Goal: Information Seeking & Learning: Learn about a topic

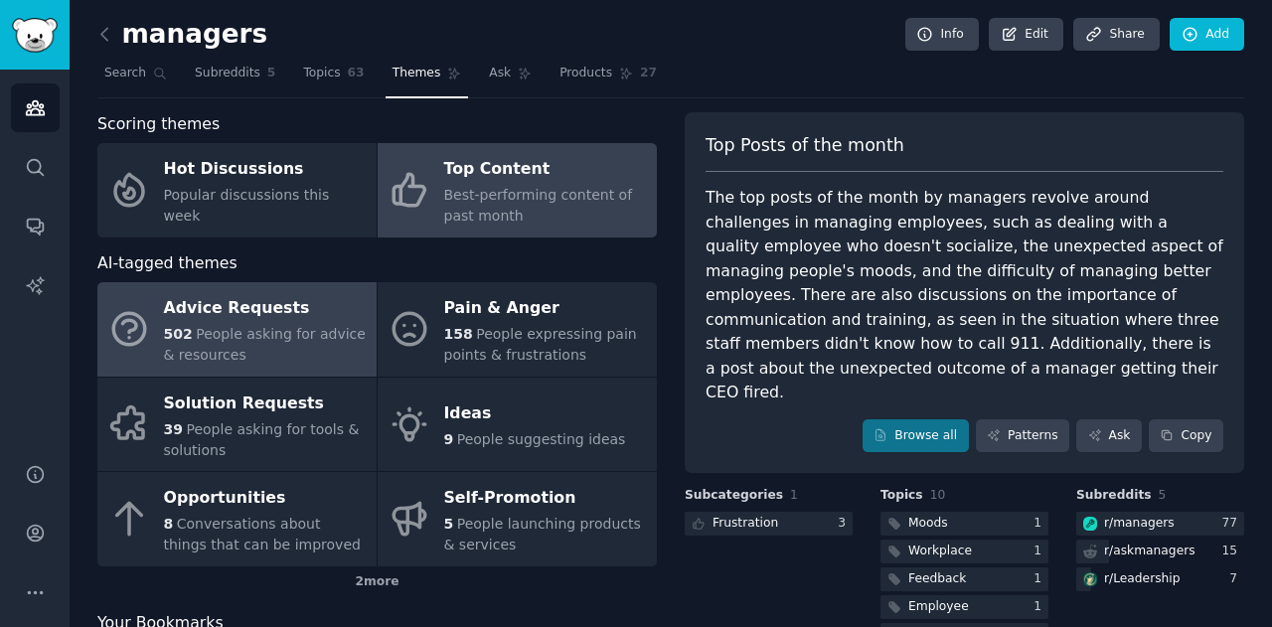
click at [225, 345] on div "502 People asking for advice & resources" at bounding box center [265, 345] width 203 height 42
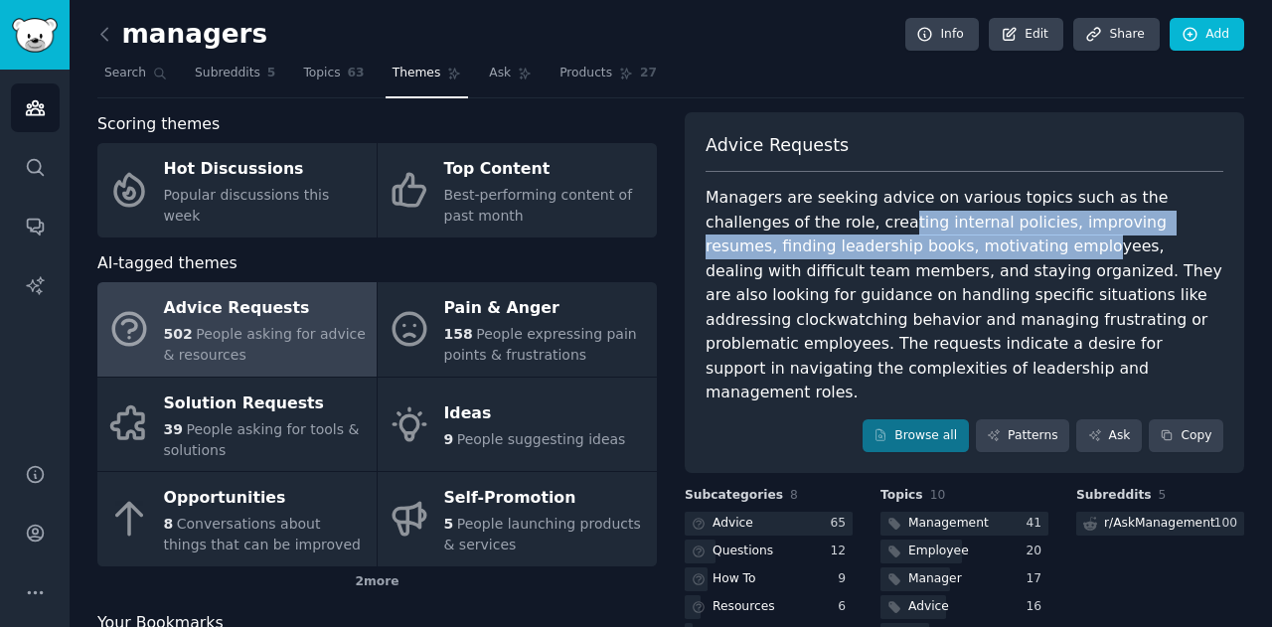
drag, startPoint x: 795, startPoint y: 215, endPoint x: 878, endPoint y: 253, distance: 92.0
click at [878, 253] on div "Managers are seeking advice on various topics such as the challenges of the rol…" at bounding box center [964, 296] width 518 height 220
click at [878, 254] on div "Managers are seeking advice on various topics such as the challenges of the rol…" at bounding box center [964, 296] width 518 height 220
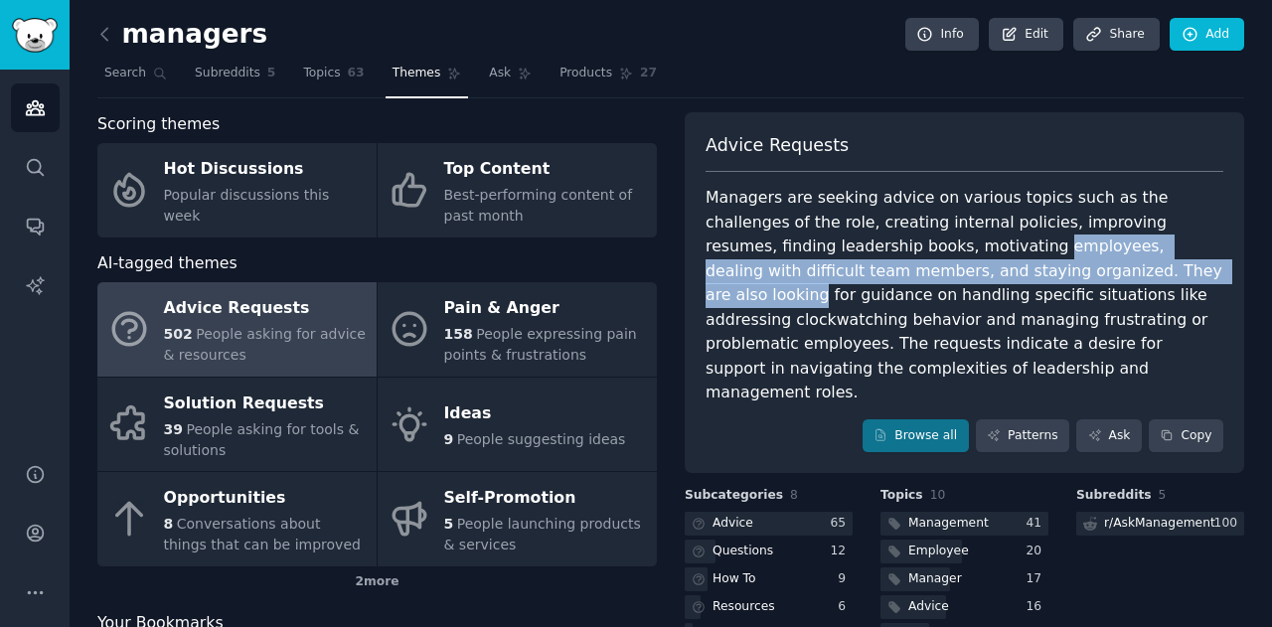
drag, startPoint x: 833, startPoint y: 243, endPoint x: 986, endPoint y: 266, distance: 154.7
click at [986, 266] on div "Managers are seeking advice on various topics such as the challenges of the rol…" at bounding box center [964, 296] width 518 height 220
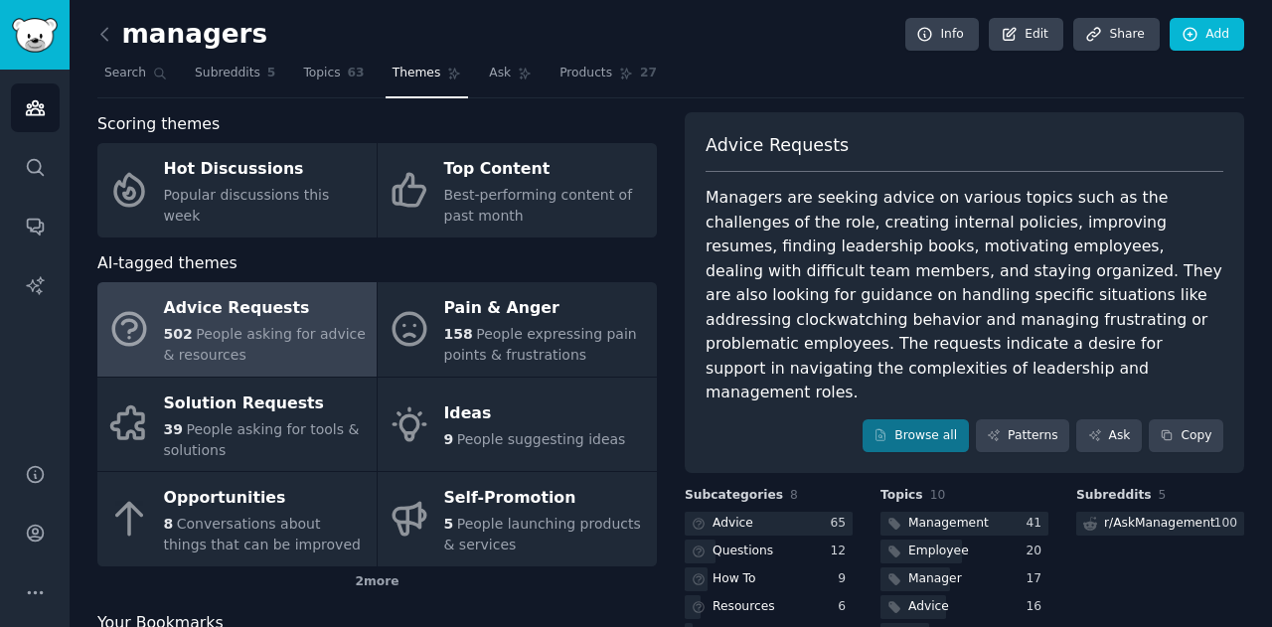
click at [990, 267] on div "Managers are seeking advice on various topics such as the challenges of the rol…" at bounding box center [964, 296] width 518 height 220
click at [807, 512] on div at bounding box center [769, 524] width 168 height 25
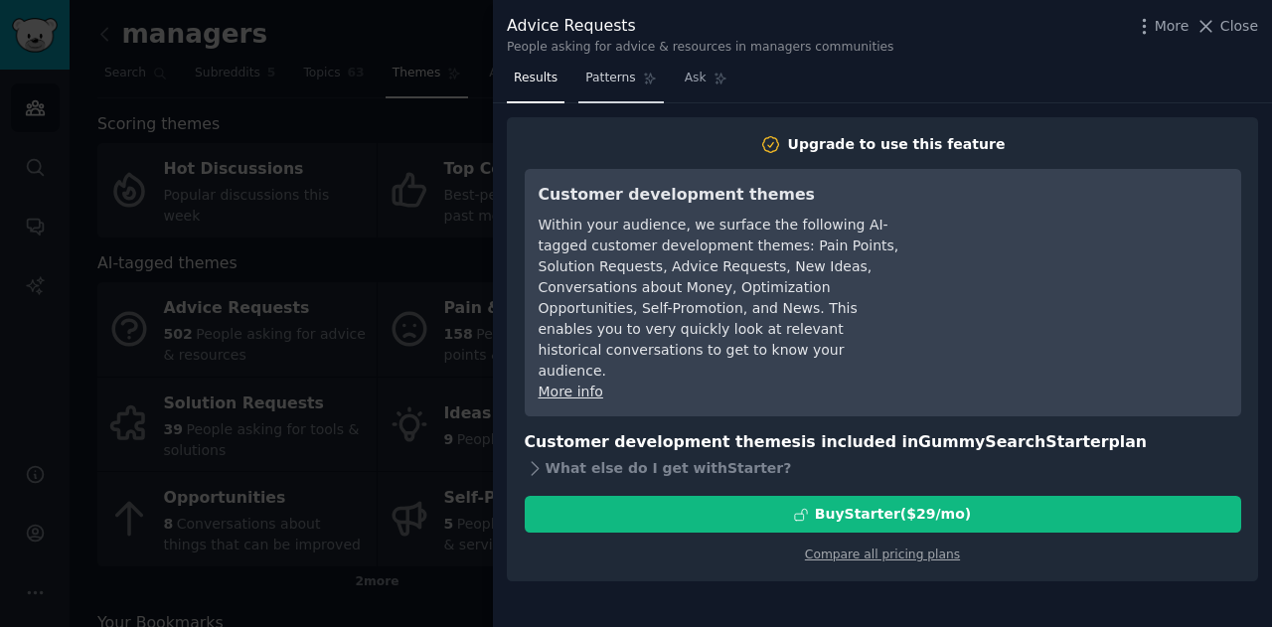
click at [613, 86] on span "Patterns" at bounding box center [610, 79] width 50 height 18
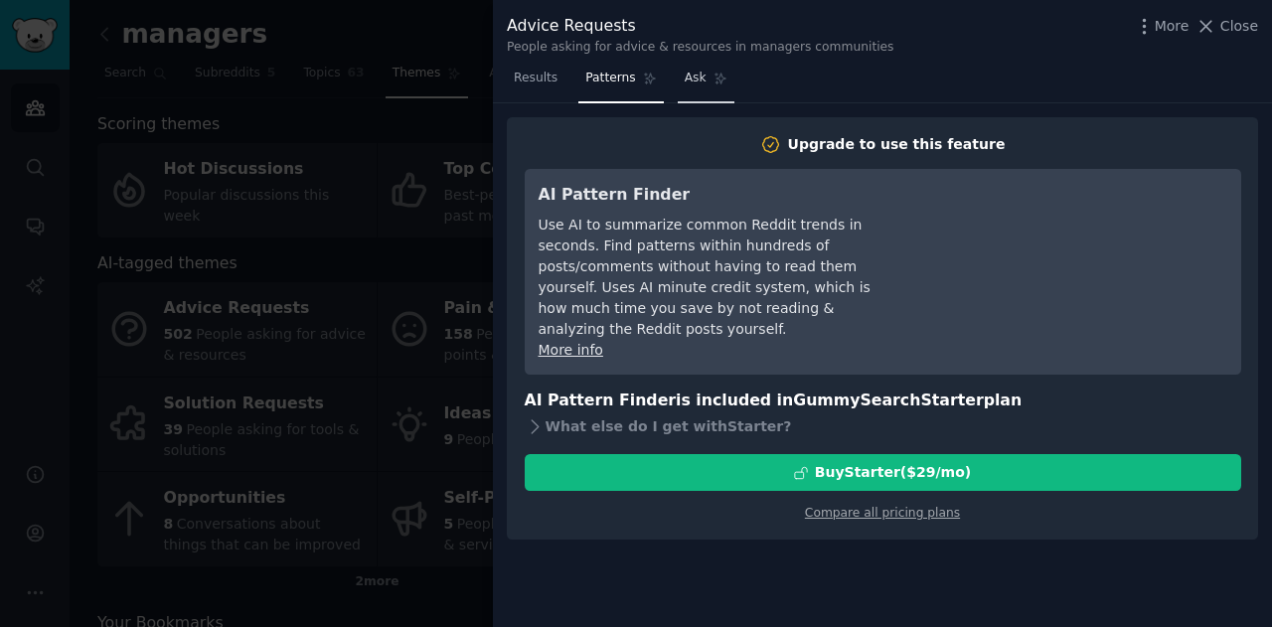
click at [712, 87] on link "Ask" at bounding box center [706, 83] width 57 height 41
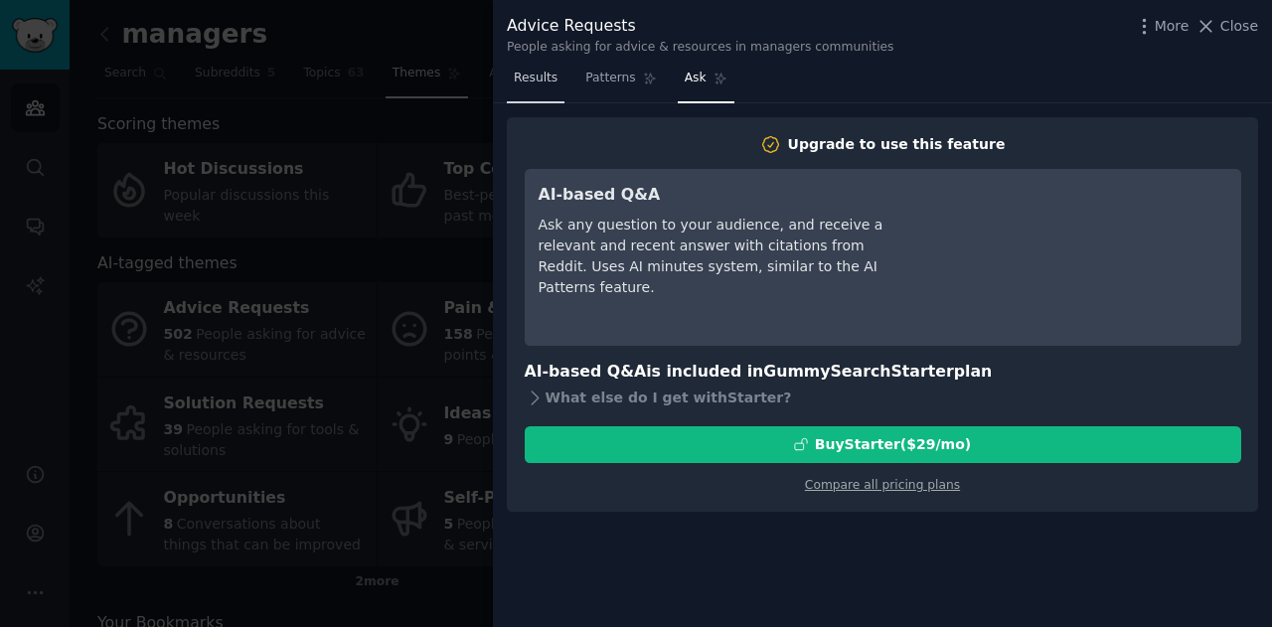
click at [540, 83] on span "Results" at bounding box center [536, 79] width 44 height 18
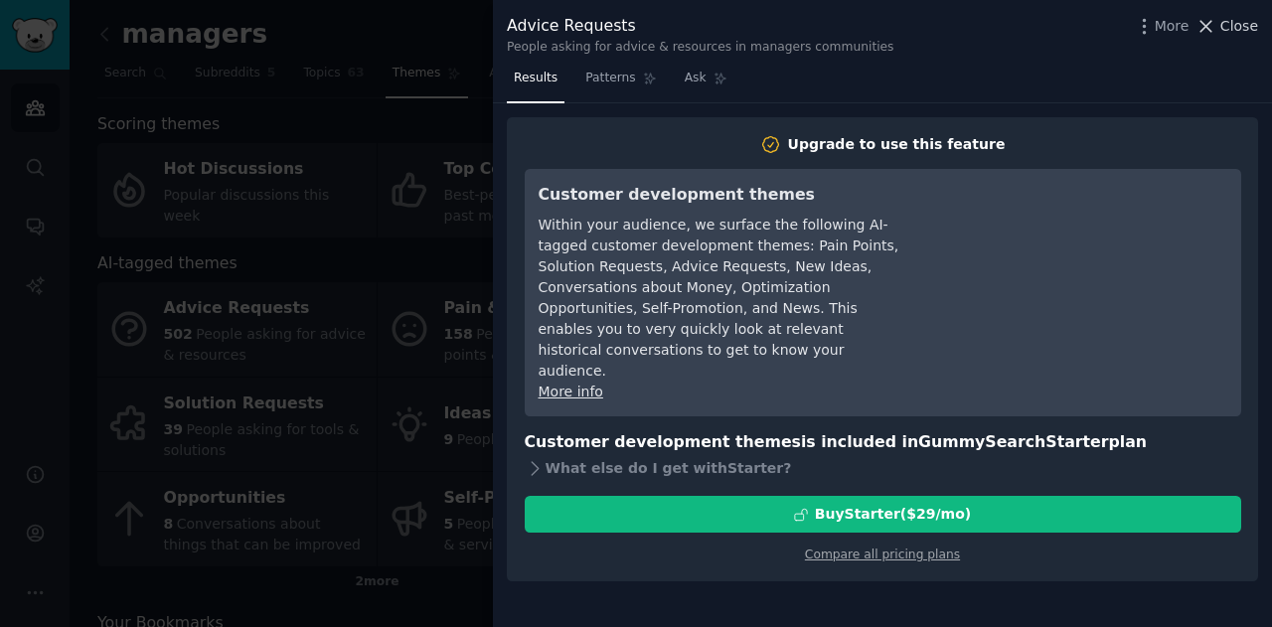
click at [1233, 35] on span "Close" at bounding box center [1239, 26] width 38 height 21
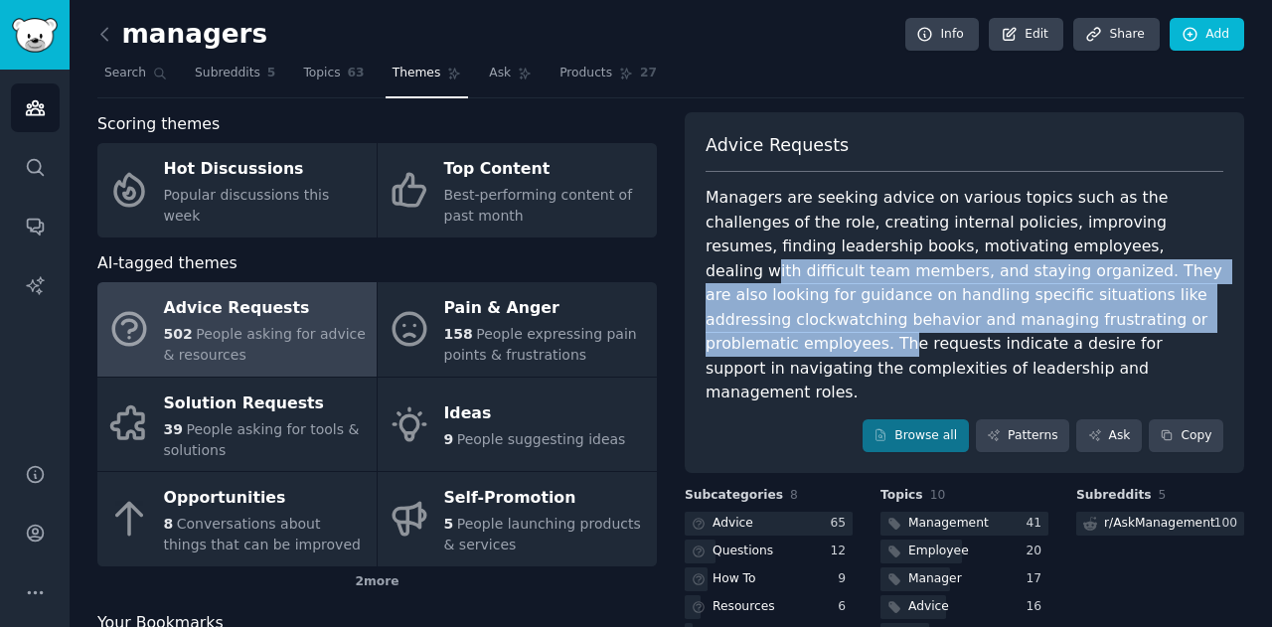
drag, startPoint x: 977, startPoint y: 255, endPoint x: 983, endPoint y: 331, distance: 75.8
click at [983, 331] on div "Managers are seeking advice on various topics such as the challenges of the rol…" at bounding box center [964, 296] width 518 height 220
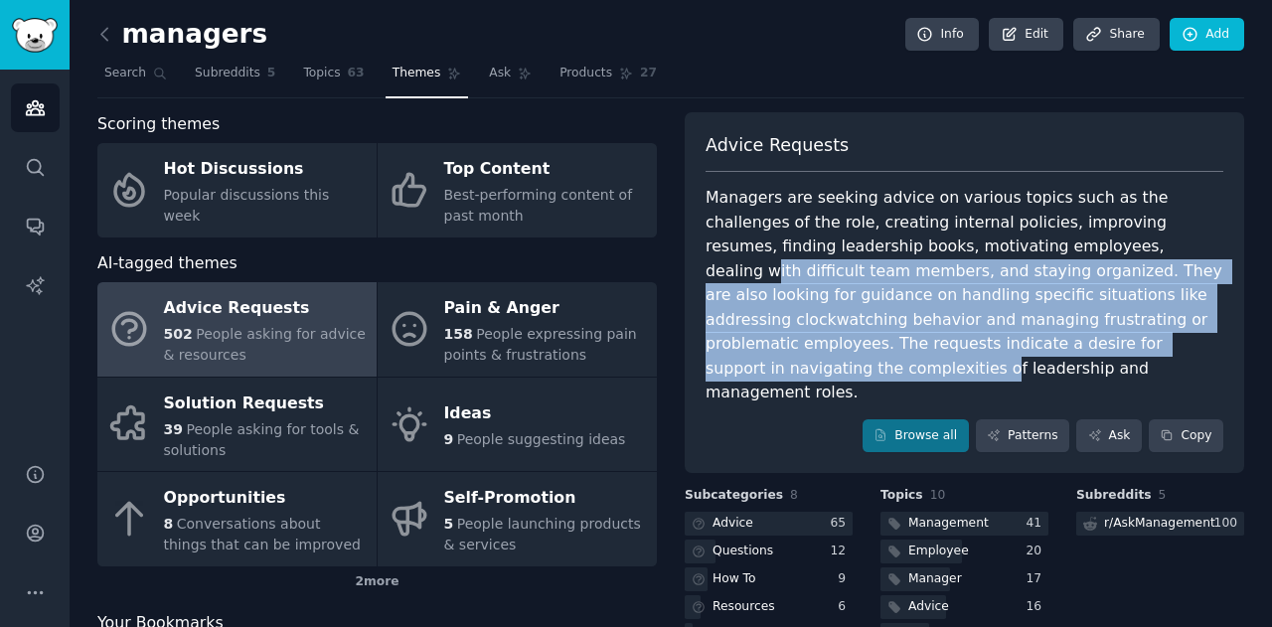
click at [983, 331] on div "Managers are seeking advice on various topics such as the challenges of the rol…" at bounding box center [964, 296] width 518 height 220
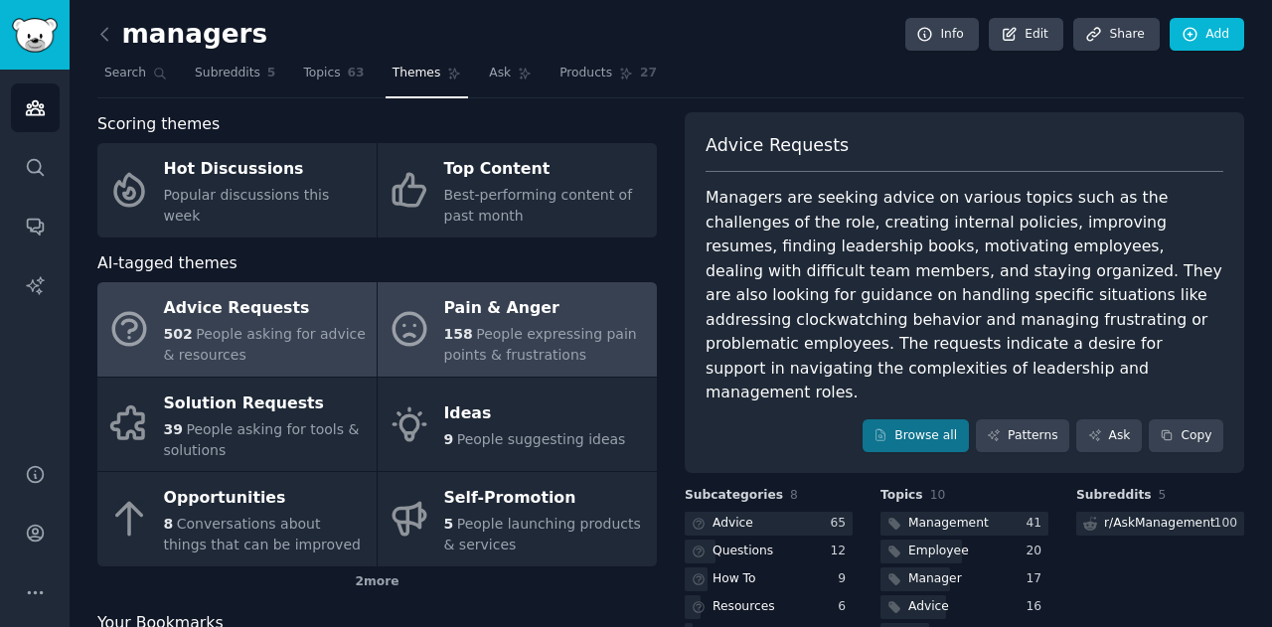
click at [415, 362] on link "Pain & Anger 158 People expressing pain points & frustrations" at bounding box center [517, 329] width 279 height 94
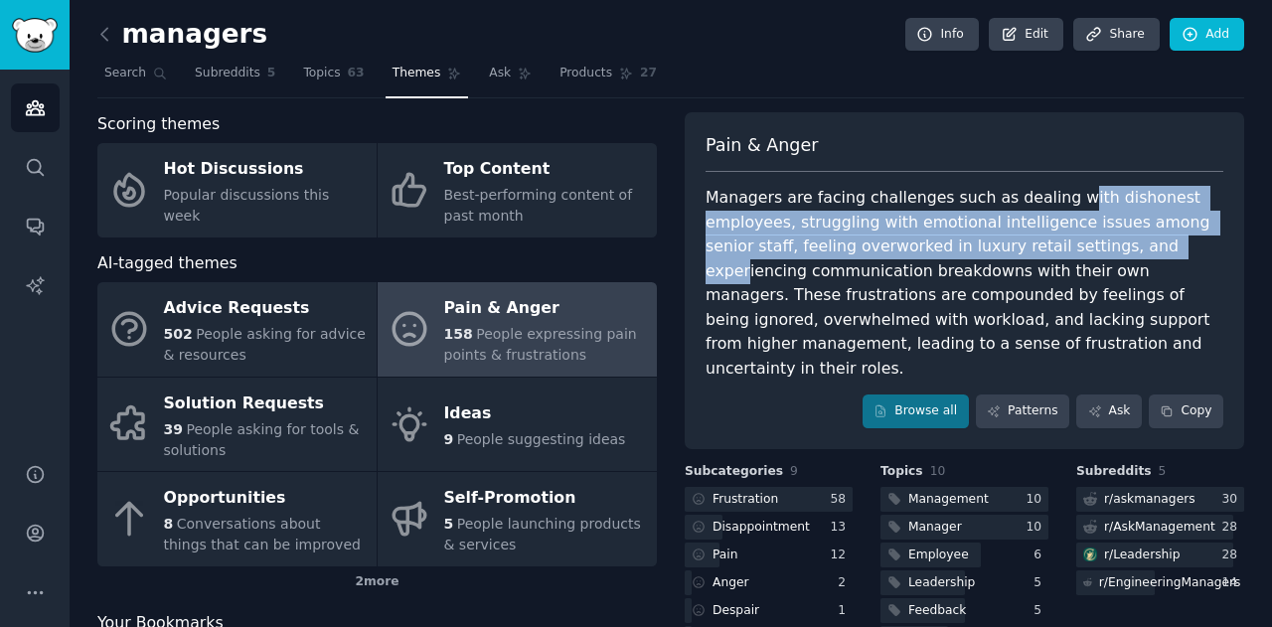
drag, startPoint x: 1043, startPoint y: 198, endPoint x: 1020, endPoint y: 257, distance: 63.8
click at [1021, 257] on div "Managers are facing challenges such as dealing with dishonest employees, strugg…" at bounding box center [964, 283] width 518 height 195
click at [1020, 257] on div "Managers are facing challenges such as dealing with dishonest employees, strugg…" at bounding box center [964, 283] width 518 height 195
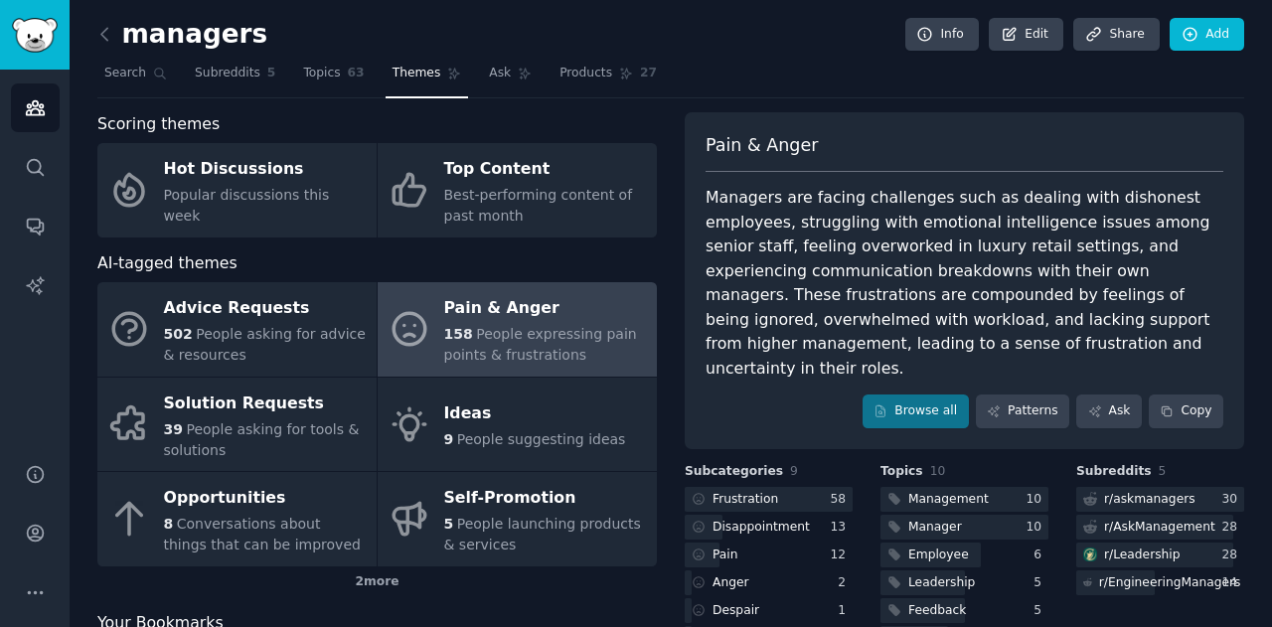
click at [856, 237] on div "Managers are facing challenges such as dealing with dishonest employees, strugg…" at bounding box center [964, 283] width 518 height 195
click at [856, 236] on div "Managers are facing challenges such as dealing with dishonest employees, strugg…" at bounding box center [964, 283] width 518 height 195
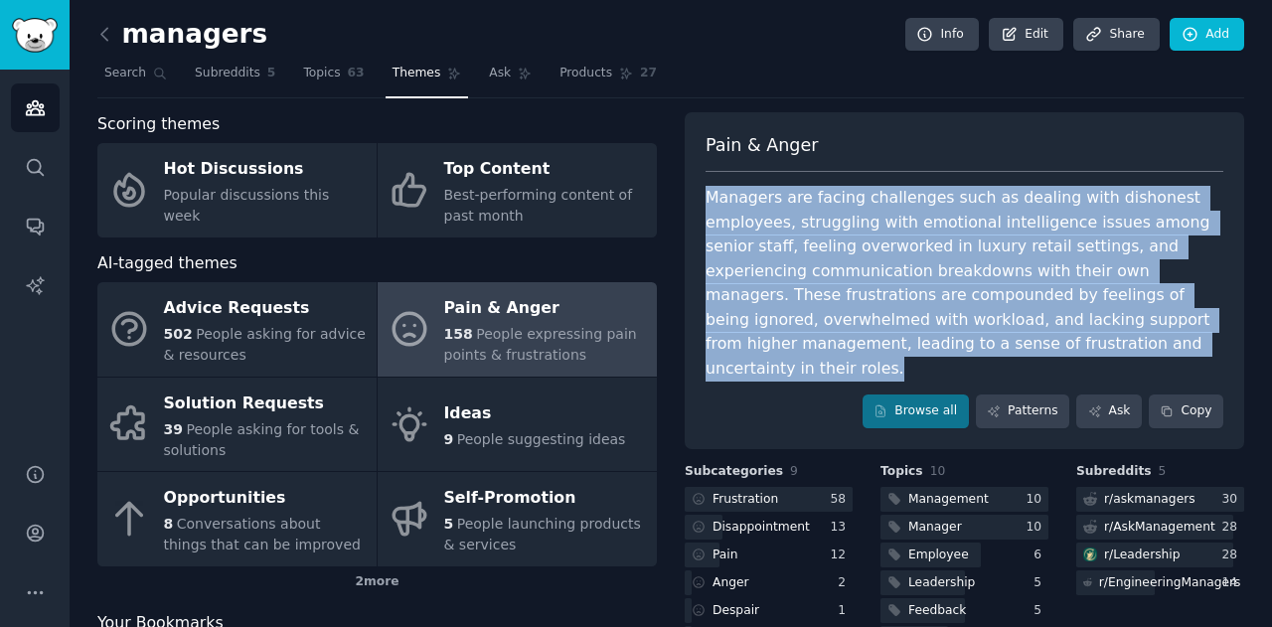
click at [856, 236] on div "Managers are facing challenges such as dealing with dishonest employees, strugg…" at bounding box center [964, 283] width 518 height 195
copy div "Managers are facing challenges such as dealing with dishonest employees, strugg…"
click at [772, 144] on span "Pain & Anger" at bounding box center [761, 145] width 112 height 25
drag, startPoint x: 704, startPoint y: 142, endPoint x: 941, endPoint y: 335, distance: 305.9
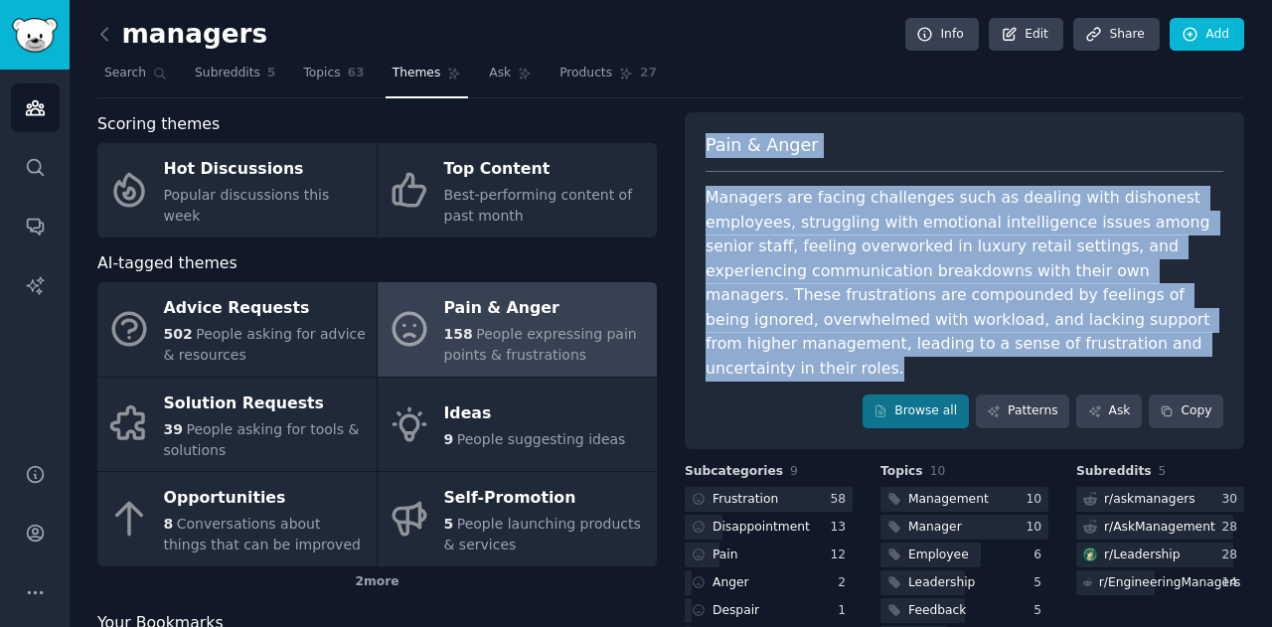
click at [941, 335] on div "Pain & Anger Managers are facing challenges such as dealing with dishonest empl…" at bounding box center [964, 280] width 559 height 337
copy div "Pain & Anger Managers are facing challenges such as dealing with dishonest empl…"
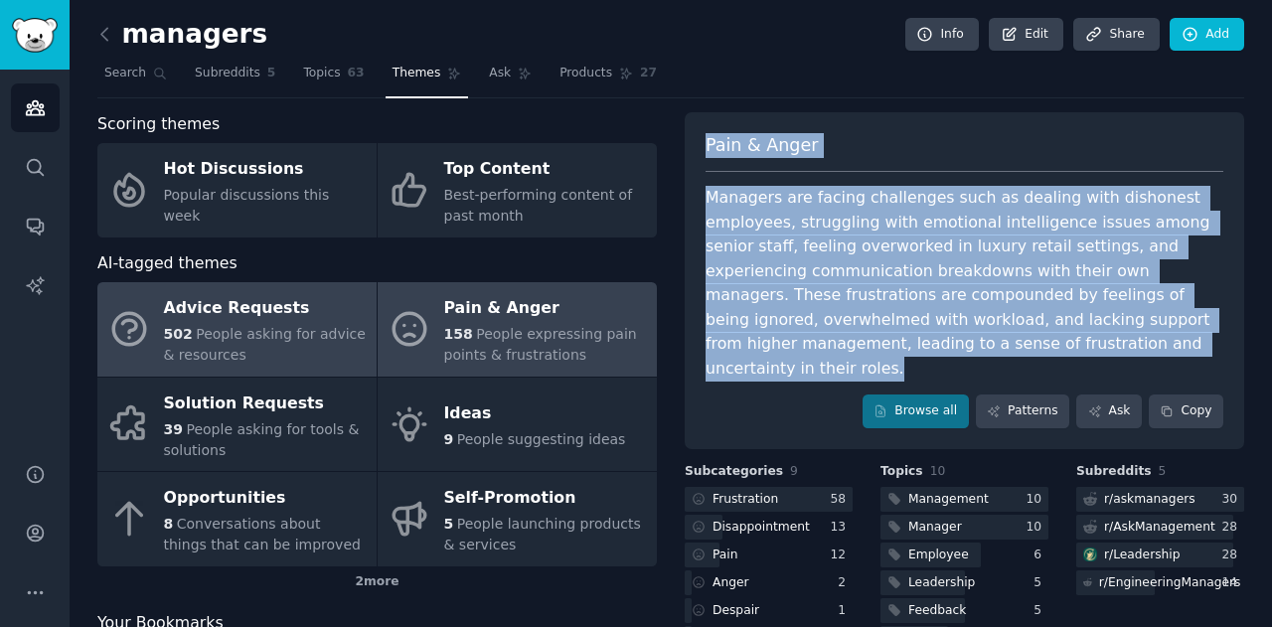
click at [294, 329] on span "People asking for advice & resources" at bounding box center [265, 344] width 202 height 37
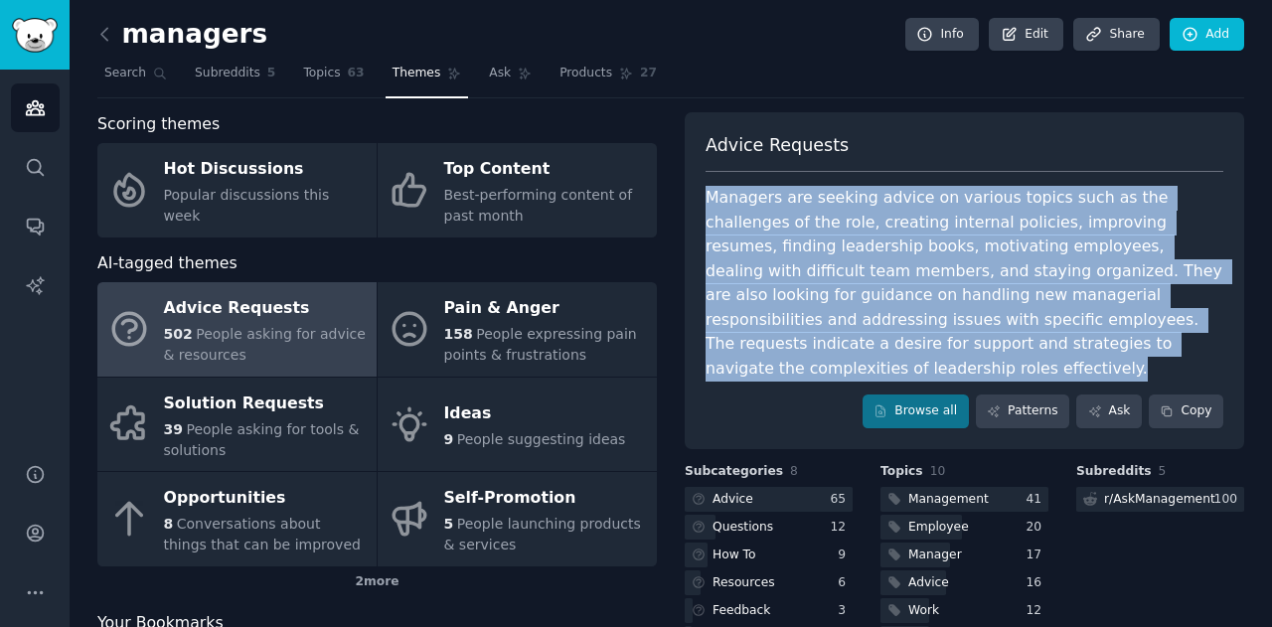
drag, startPoint x: 701, startPoint y: 196, endPoint x: 1077, endPoint y: 346, distance: 405.4
click at [1077, 346] on div "Advice Requests Managers are seeking advice on various topics such as the chall…" at bounding box center [964, 280] width 559 height 337
copy div "Managers are seeking advice on various topics such as the challenges of the rol…"
click at [1077, 346] on div "Managers are seeking advice on various topics such as the challenges of the rol…" at bounding box center [964, 283] width 518 height 195
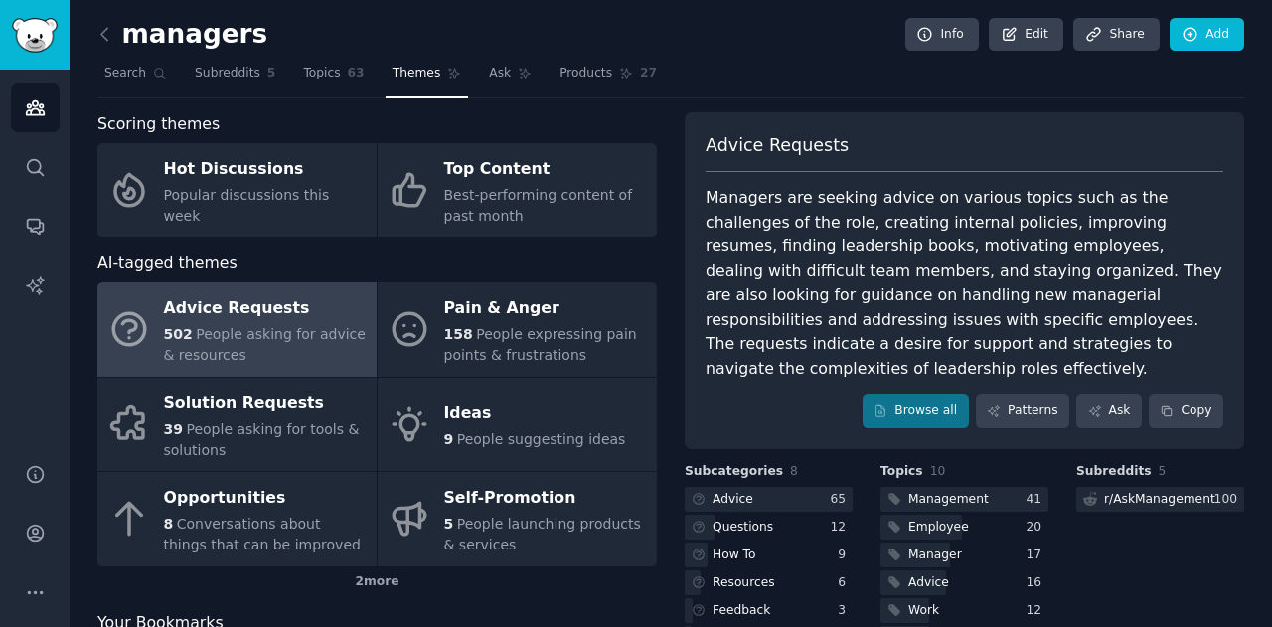
click at [1081, 349] on div "Managers are seeking advice on various topics such as the challenges of the rol…" at bounding box center [964, 283] width 518 height 195
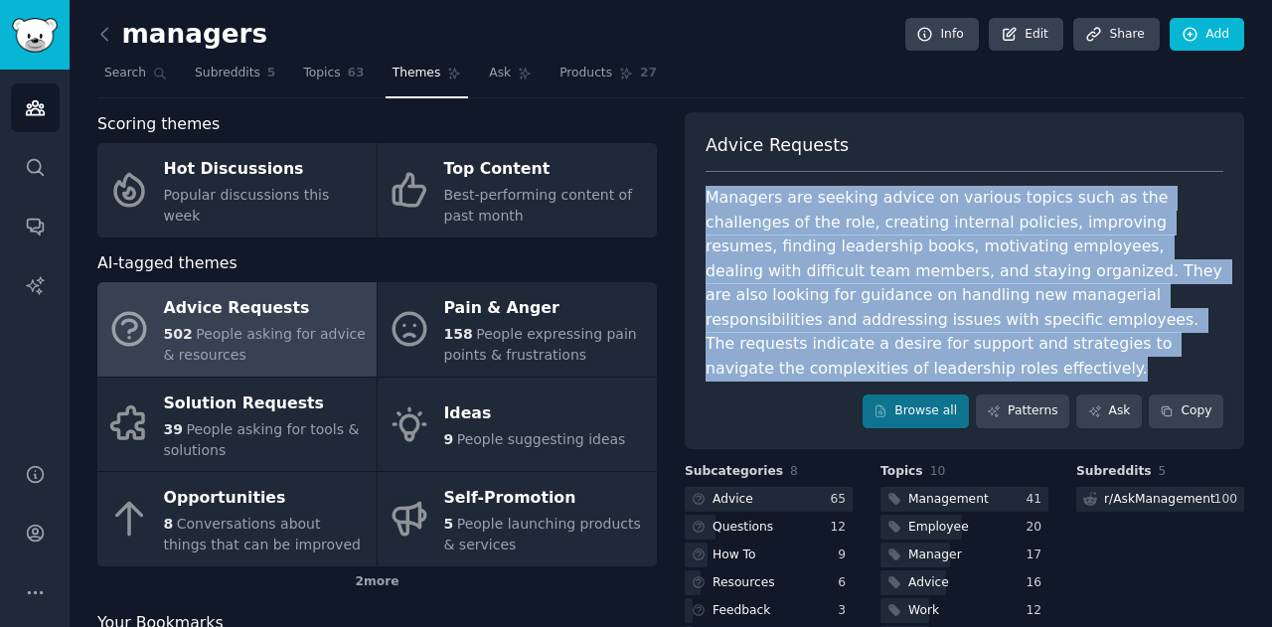
drag, startPoint x: 1028, startPoint y: 338, endPoint x: 701, endPoint y: 198, distance: 356.6
click at [701, 197] on div "Advice Requests Managers are seeking advice on various topics such as the chall…" at bounding box center [964, 280] width 559 height 337
copy div "Managers are seeking advice on various topics such as the challenges of the rol…"
click at [746, 190] on div "Managers are seeking advice on various topics such as the challenges of the rol…" at bounding box center [964, 283] width 518 height 195
drag, startPoint x: 704, startPoint y: 140, endPoint x: 1017, endPoint y: 339, distance: 371.6
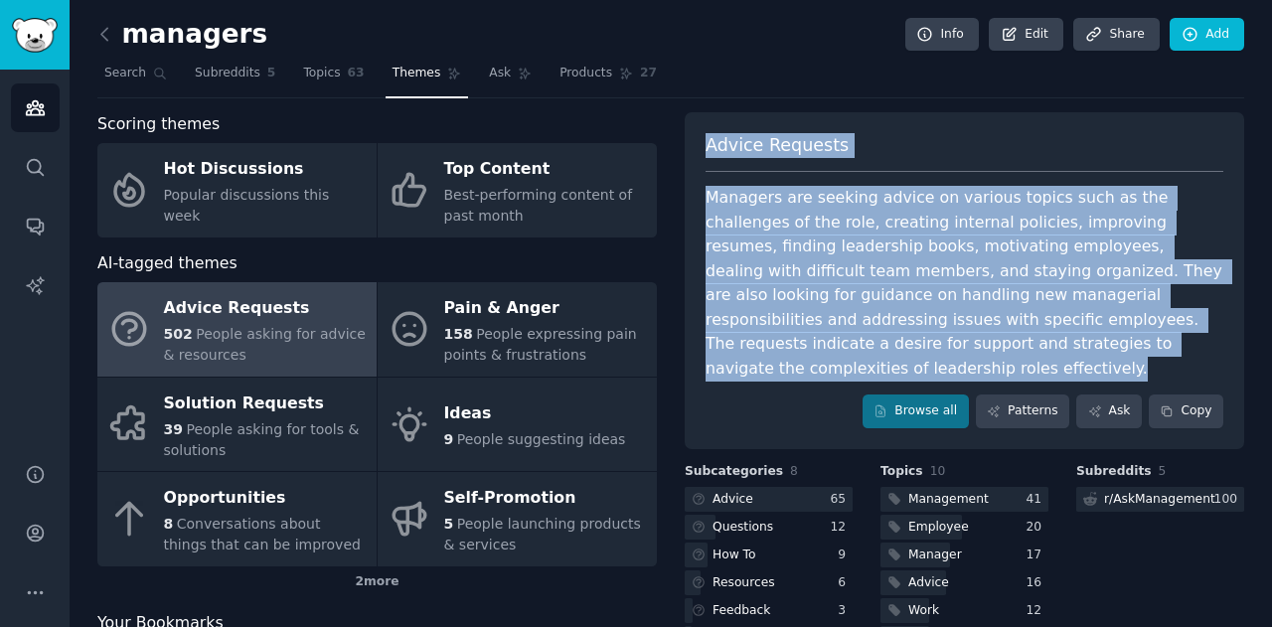
click at [1017, 339] on div "Advice Requests Managers are seeking advice on various topics such as the chall…" at bounding box center [964, 280] width 559 height 337
copy div "Advice Requests Managers are seeking advice on various topics such as the chall…"
click at [285, 342] on div "502 People asking for advice & resources" at bounding box center [265, 345] width 203 height 42
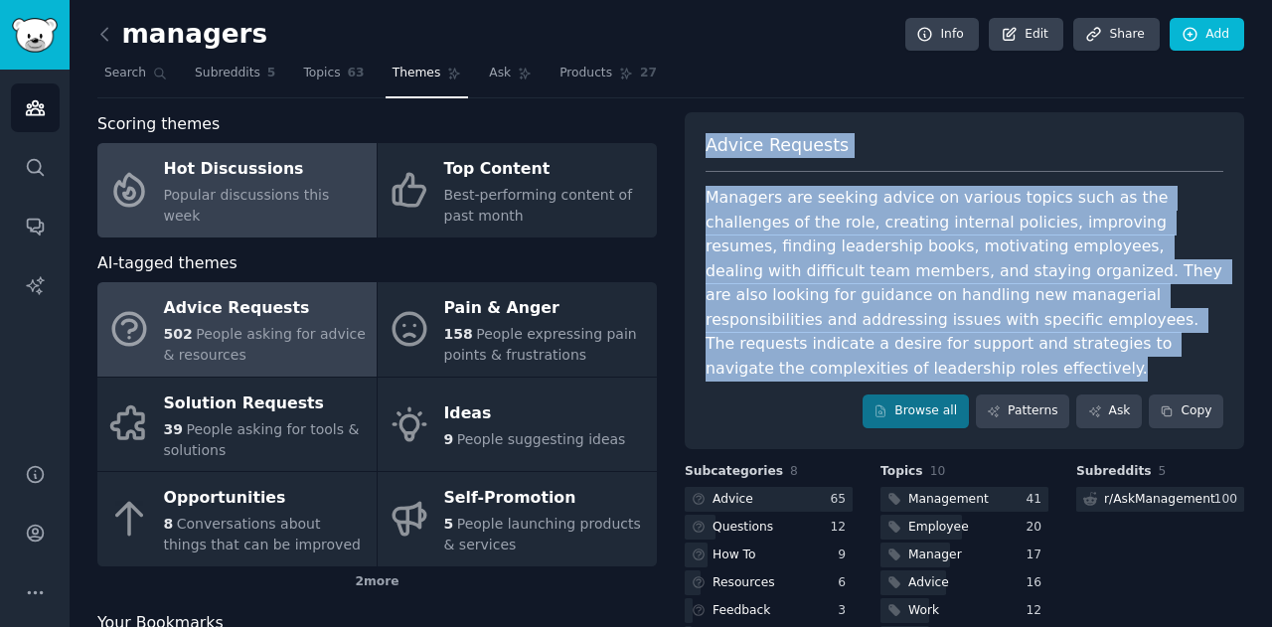
click at [324, 200] on span "Popular discussions this week" at bounding box center [247, 205] width 166 height 37
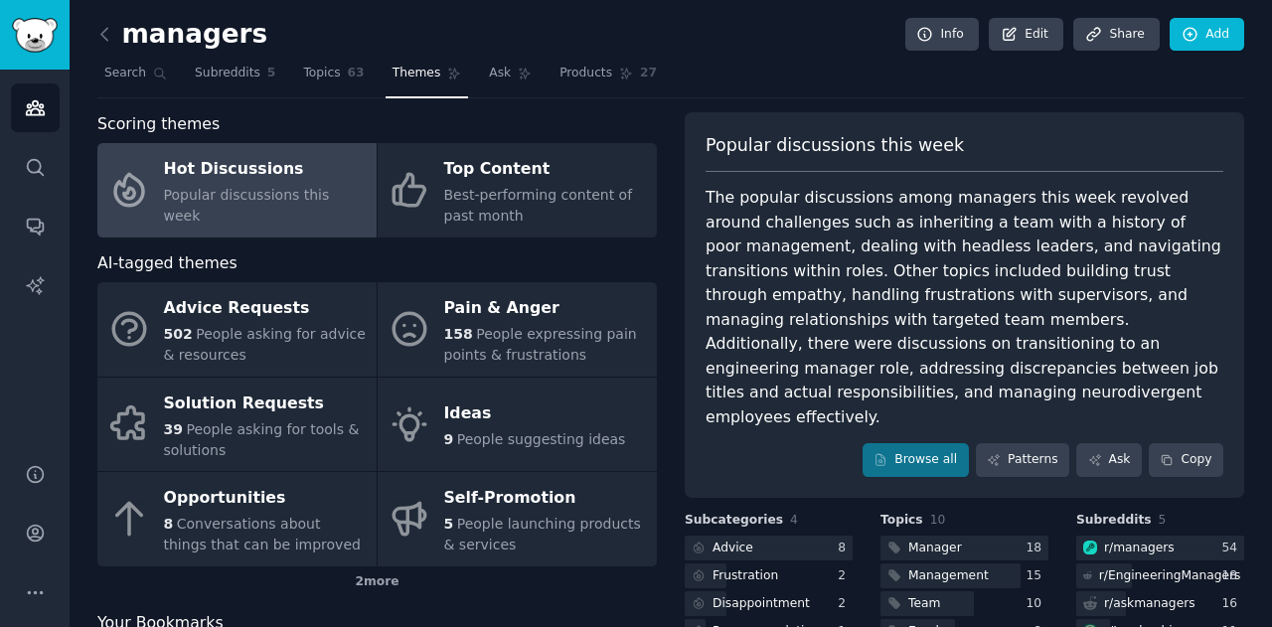
click at [705, 194] on div "The popular discussions among managers this week revolved around challenges suc…" at bounding box center [964, 307] width 518 height 243
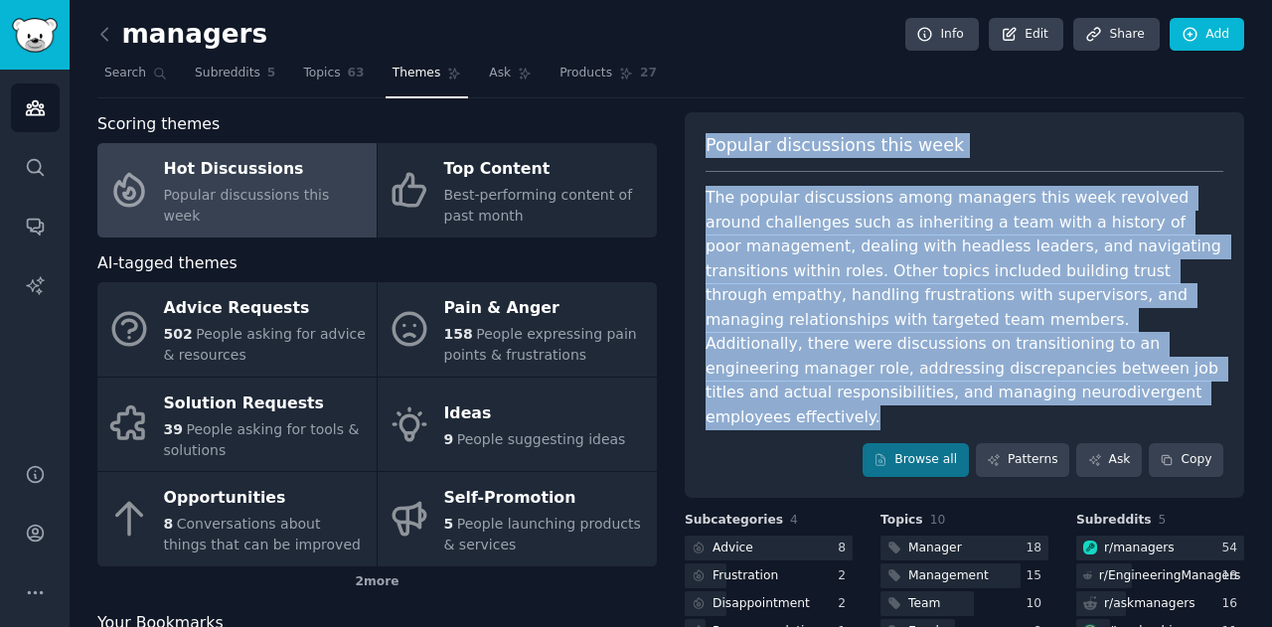
drag, startPoint x: 704, startPoint y: 144, endPoint x: 822, endPoint y: 398, distance: 280.5
click at [822, 398] on div "Popular discussions this week The popular discussions among managers this week …" at bounding box center [964, 305] width 559 height 386
copy div "Popular discussions this week The popular discussions among managers this week …"
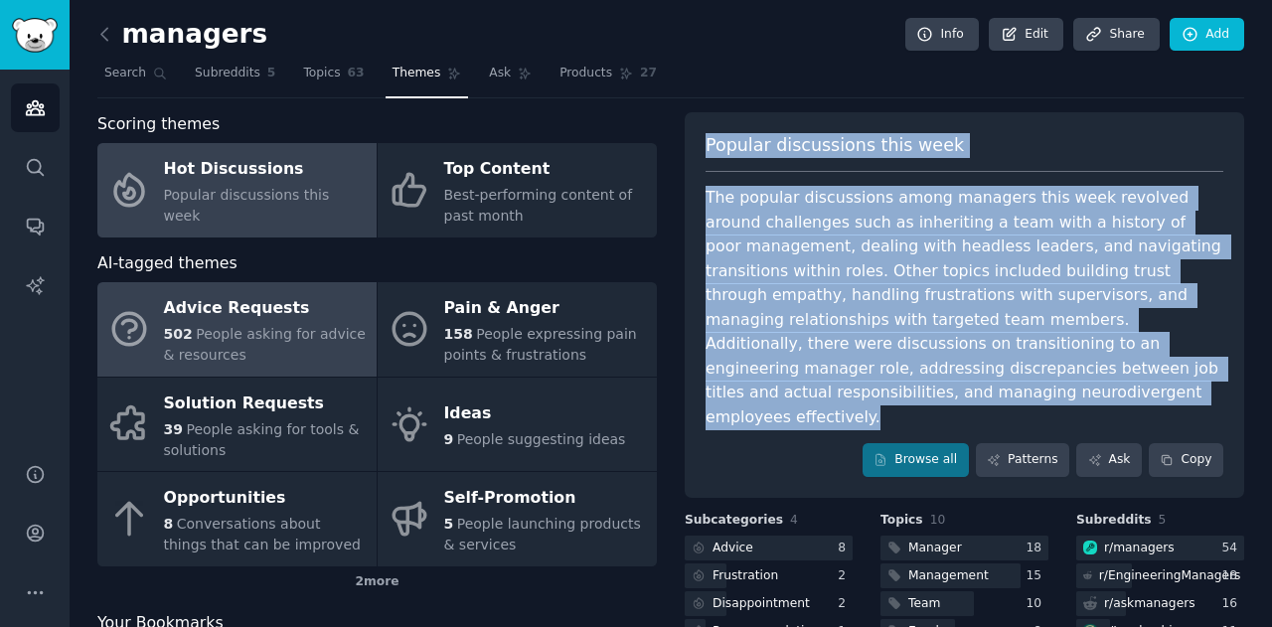
click at [265, 360] on div "502 People asking for advice & resources" at bounding box center [265, 345] width 203 height 42
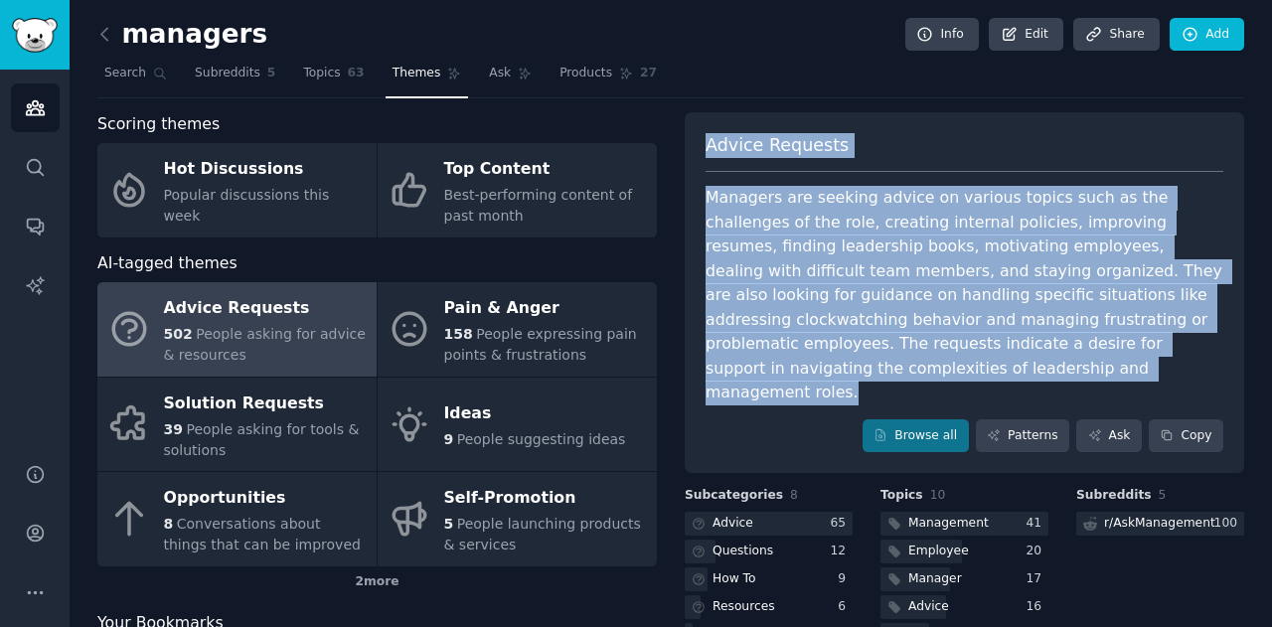
drag, startPoint x: 704, startPoint y: 134, endPoint x: 813, endPoint y: 395, distance: 283.3
click at [813, 395] on div "Advice Requests Managers are seeking advice on various topics such as the chall…" at bounding box center [964, 293] width 559 height 362
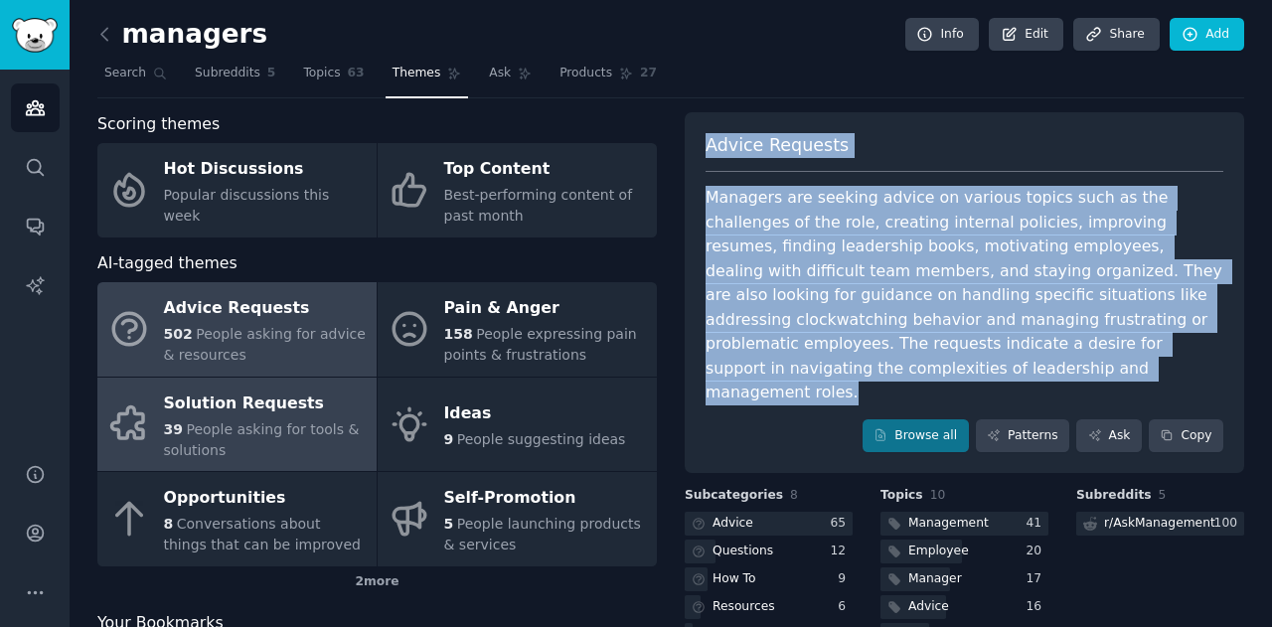
click at [262, 429] on span "People asking for tools & solutions" at bounding box center [262, 439] width 196 height 37
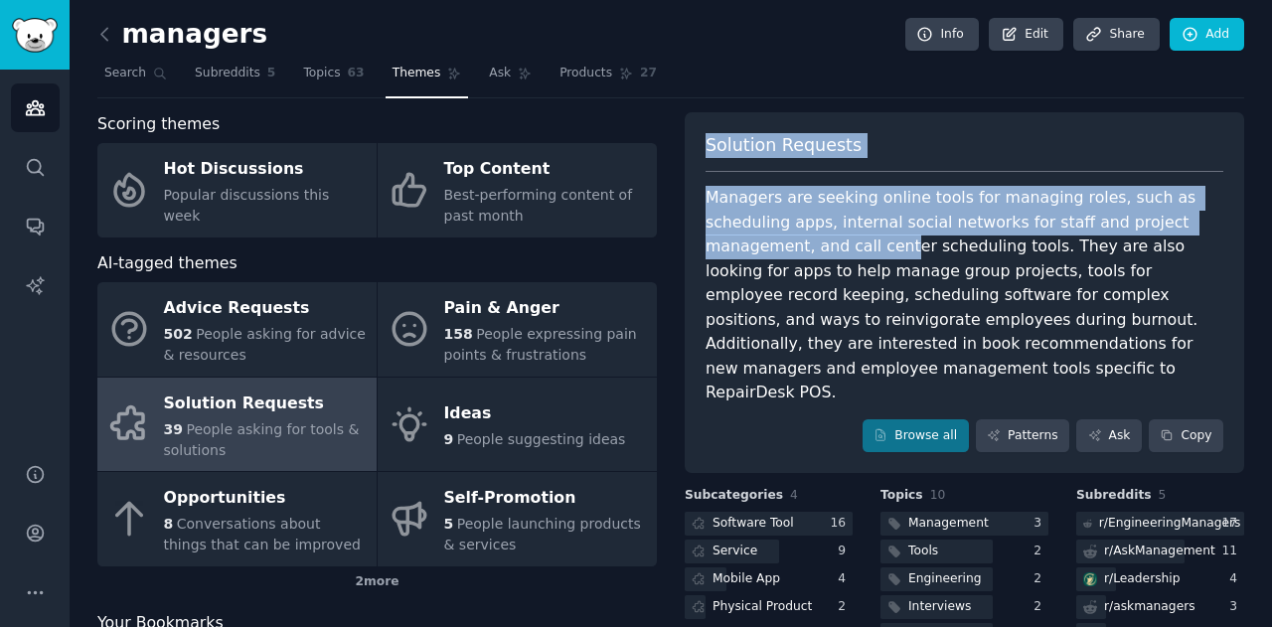
drag, startPoint x: 716, startPoint y: 154, endPoint x: 736, endPoint y: 235, distance: 82.9
click at [736, 235] on div "Solution Requests Managers are seeking online tools for managing roles, such as…" at bounding box center [964, 293] width 559 height 362
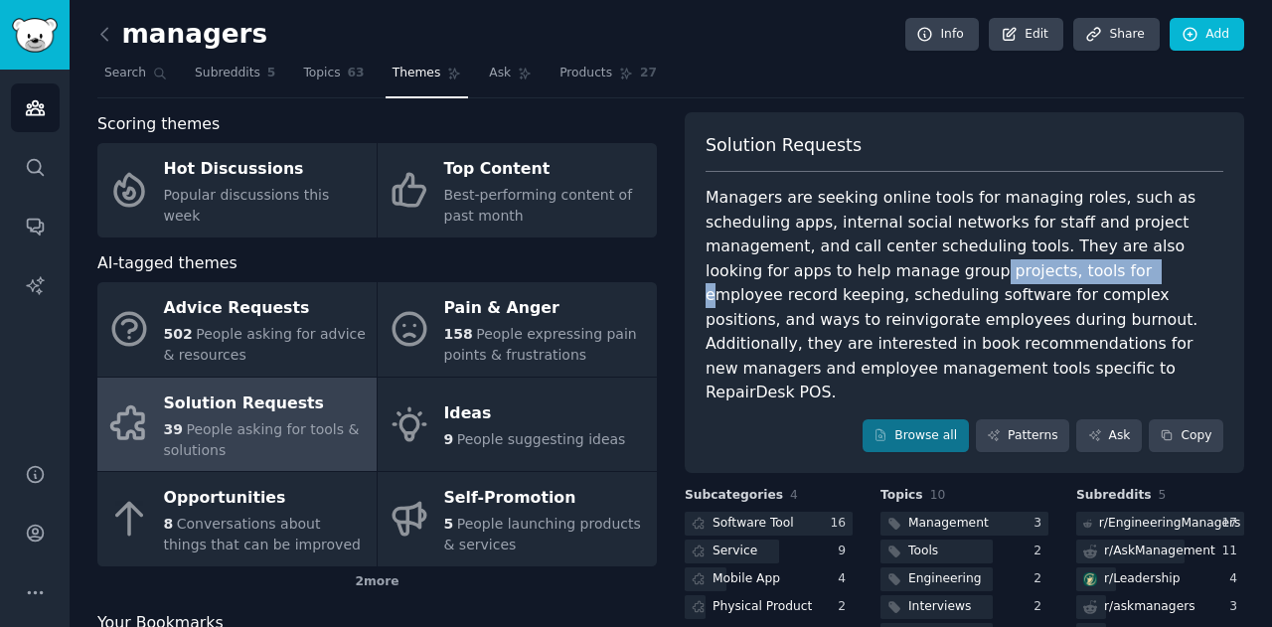
drag, startPoint x: 745, startPoint y: 273, endPoint x: 883, endPoint y: 279, distance: 138.2
click at [884, 277] on div "Managers are seeking online tools for managing roles, such as scheduling apps, …" at bounding box center [964, 296] width 518 height 220
click at [878, 281] on div "Managers are seeking online tools for managing roles, such as scheduling apps, …" at bounding box center [964, 296] width 518 height 220
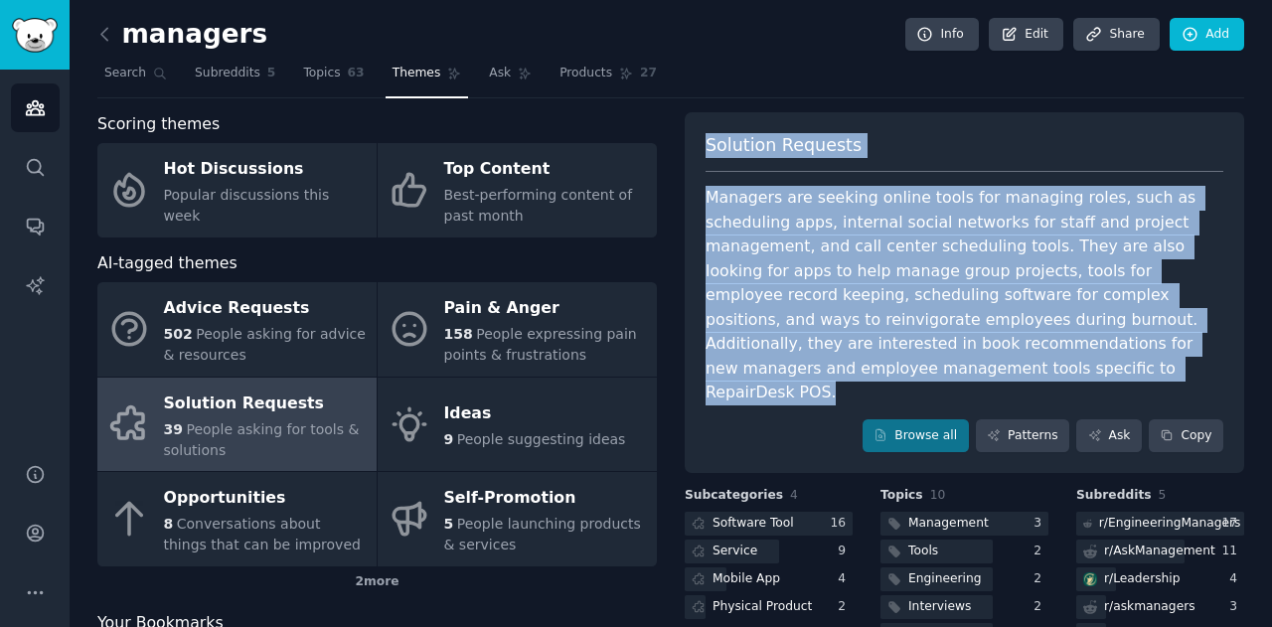
drag, startPoint x: 693, startPoint y: 146, endPoint x: 756, endPoint y: 374, distance: 236.3
click at [756, 374] on div "Solution Requests Managers are seeking online tools for managing roles, such as…" at bounding box center [964, 293] width 559 height 362
copy div "Solution Requests Managers are seeking online tools for managing roles, such as…"
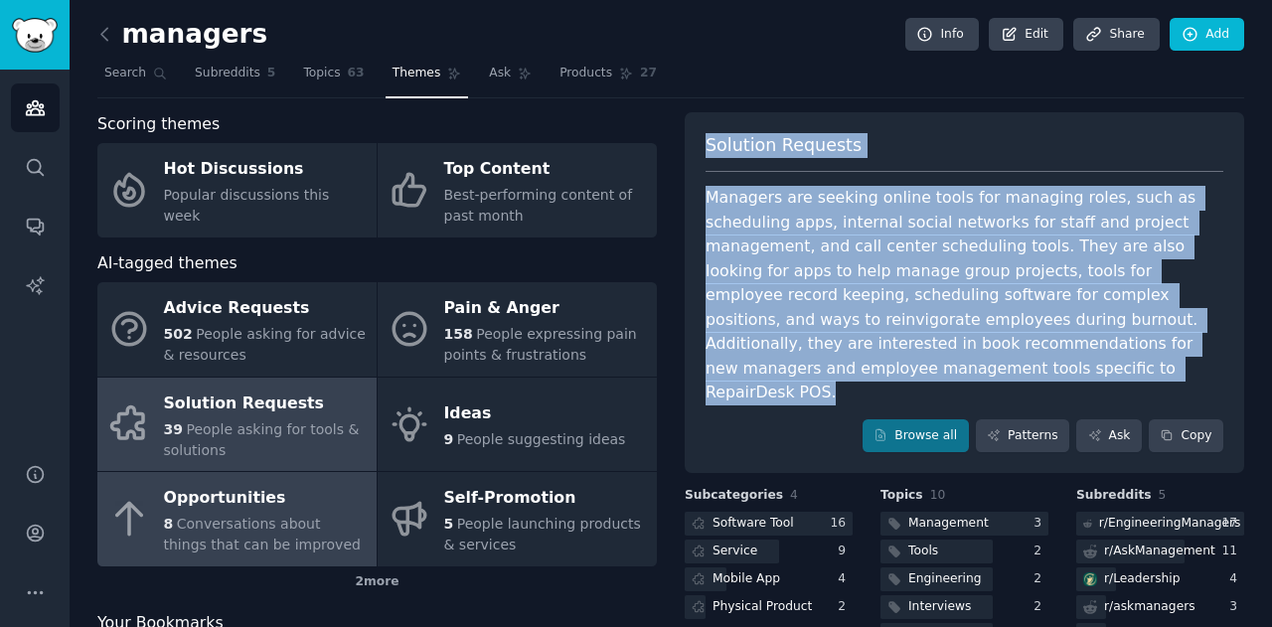
click at [266, 526] on span "Conversations about things that can be improved" at bounding box center [262, 534] width 197 height 37
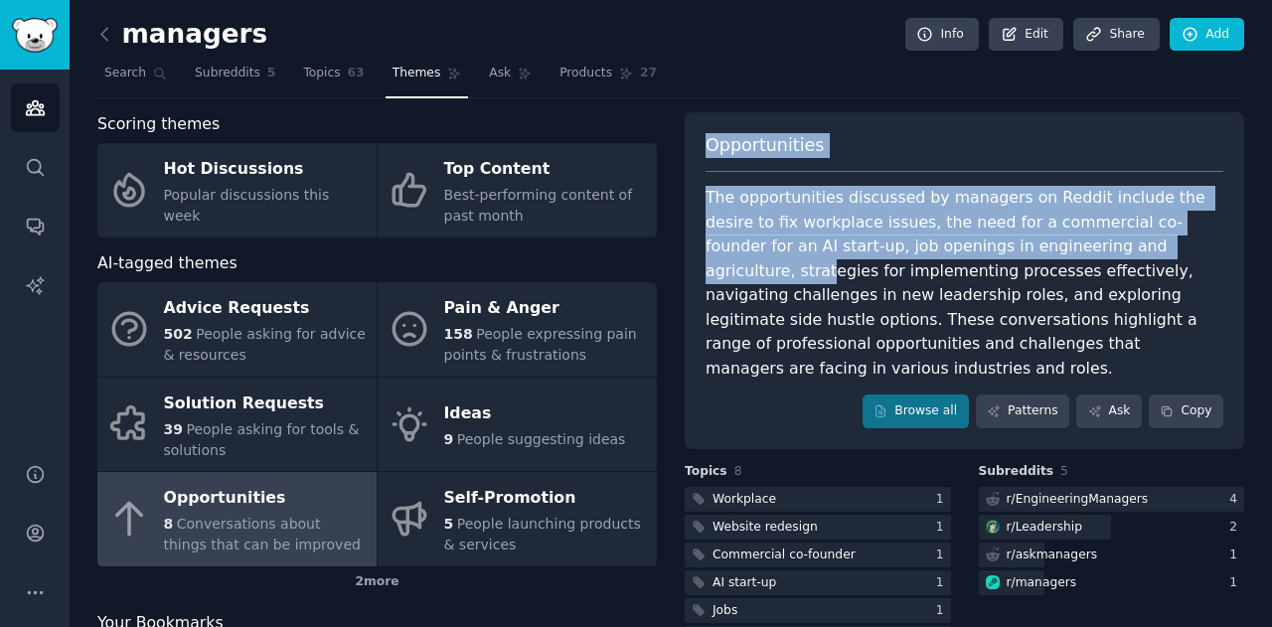
drag, startPoint x: 692, startPoint y: 137, endPoint x: 1071, endPoint y: 246, distance: 395.0
click at [1071, 246] on div "Opportunities The opportunities discussed by managers on Reddit include the des…" at bounding box center [964, 280] width 559 height 337
click at [1071, 246] on div "The opportunities discussed by managers on Reddit include the desire to fix wor…" at bounding box center [964, 283] width 518 height 195
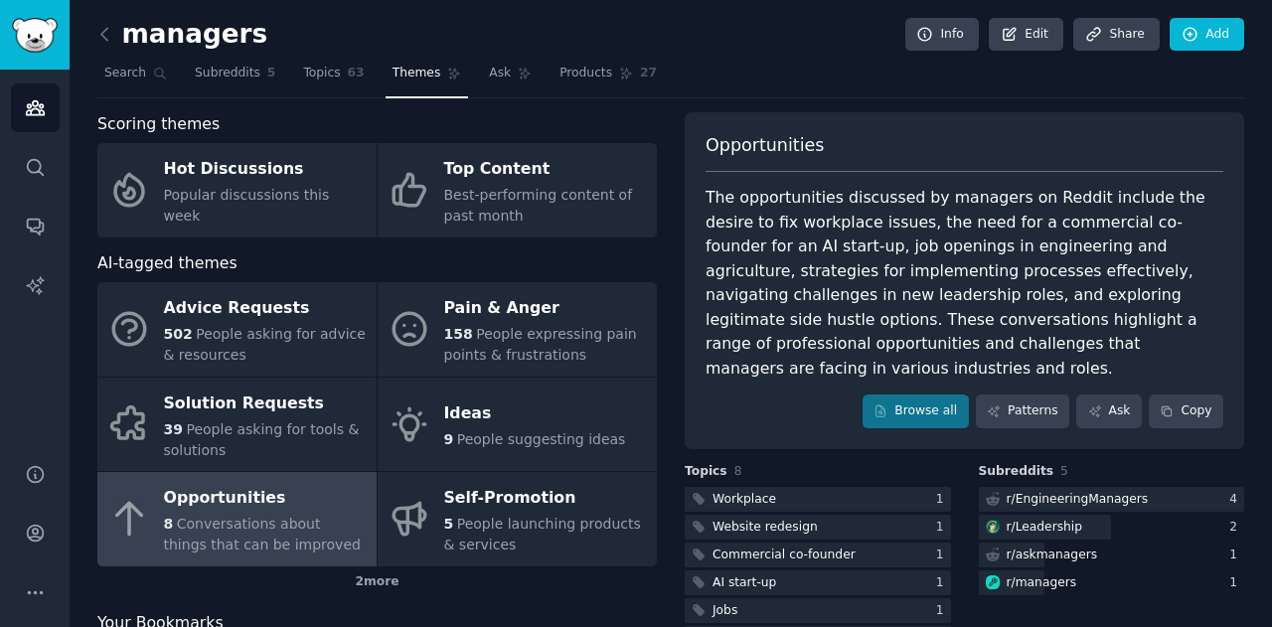
click at [111, 48] on link at bounding box center [109, 35] width 25 height 32
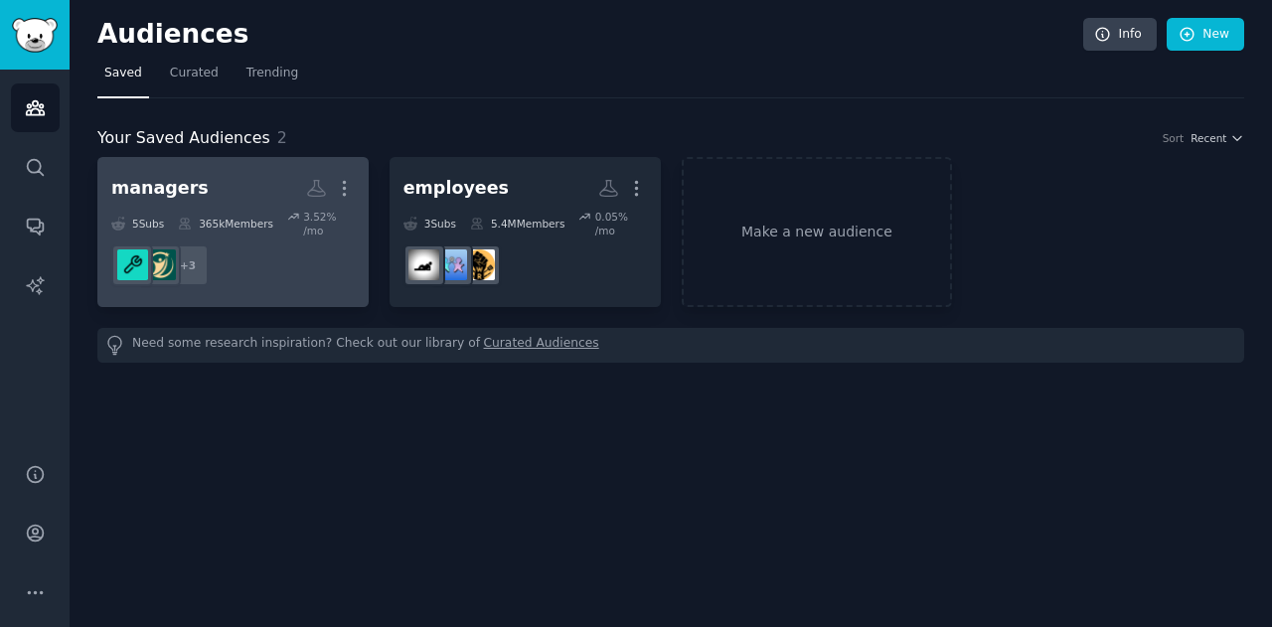
click at [240, 177] on h2 "managers More" at bounding box center [232, 188] width 243 height 35
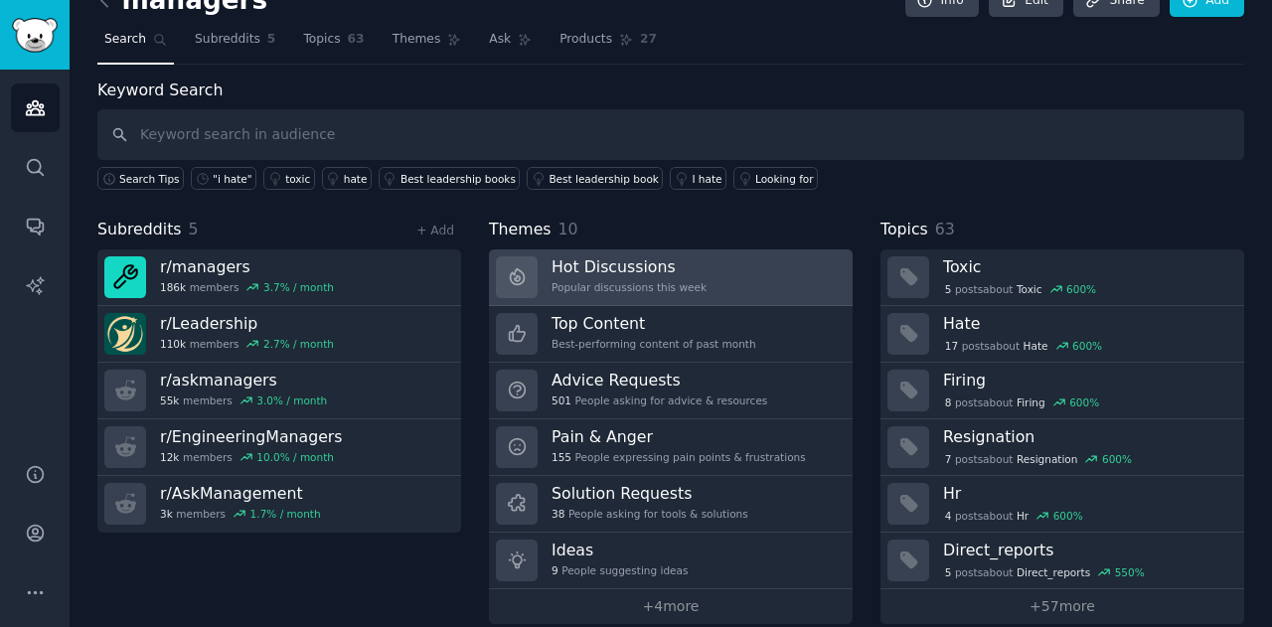
scroll to position [54, 0]
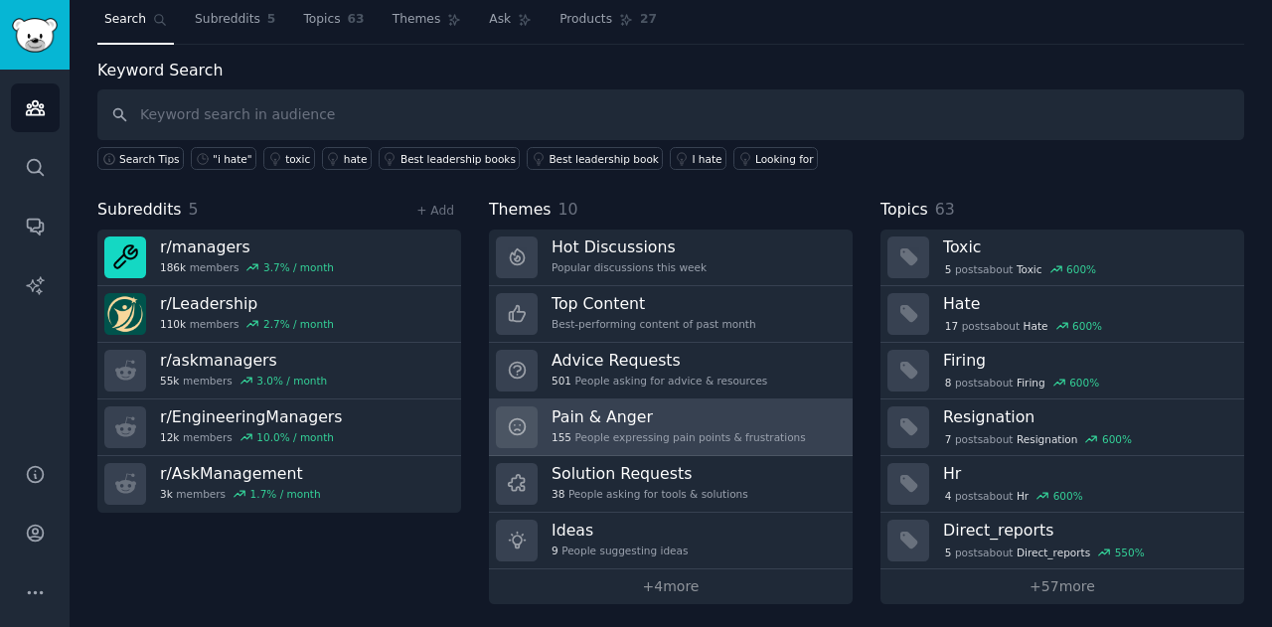
click at [773, 406] on h3 "Pain & Anger" at bounding box center [678, 416] width 254 height 21
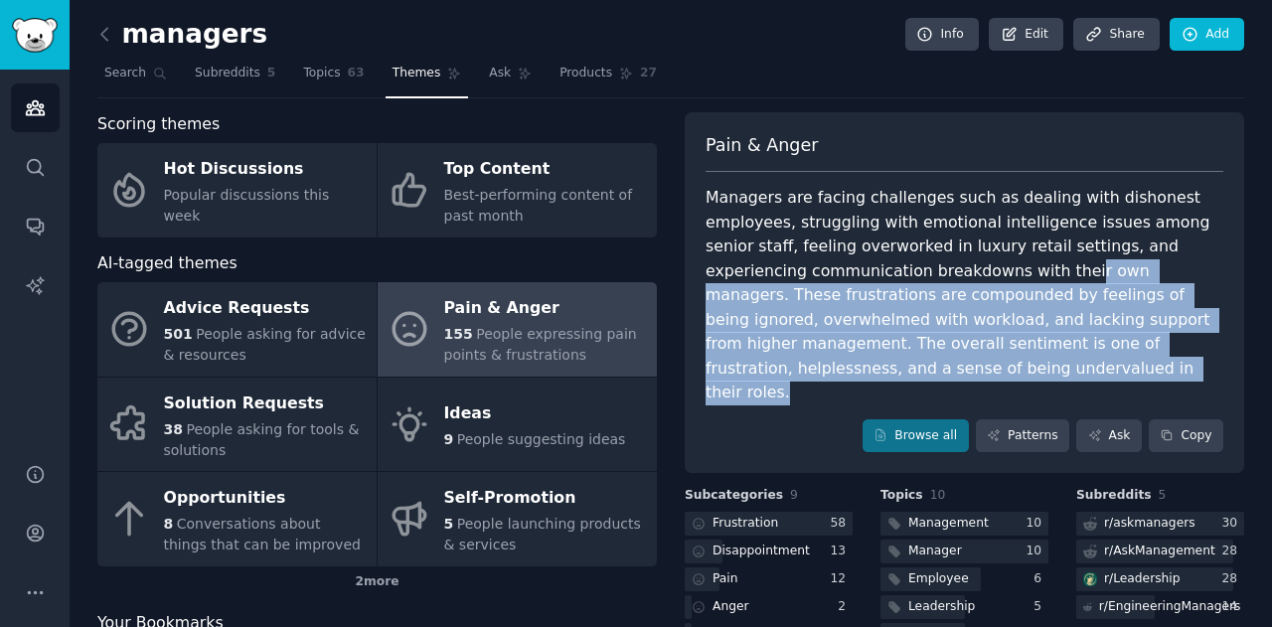
drag, startPoint x: 1236, startPoint y: 345, endPoint x: 832, endPoint y: 269, distance: 411.4
click at [841, 267] on div "Pain & Anger Managers are facing challenges such as dealing with dishonest empl…" at bounding box center [964, 293] width 559 height 362
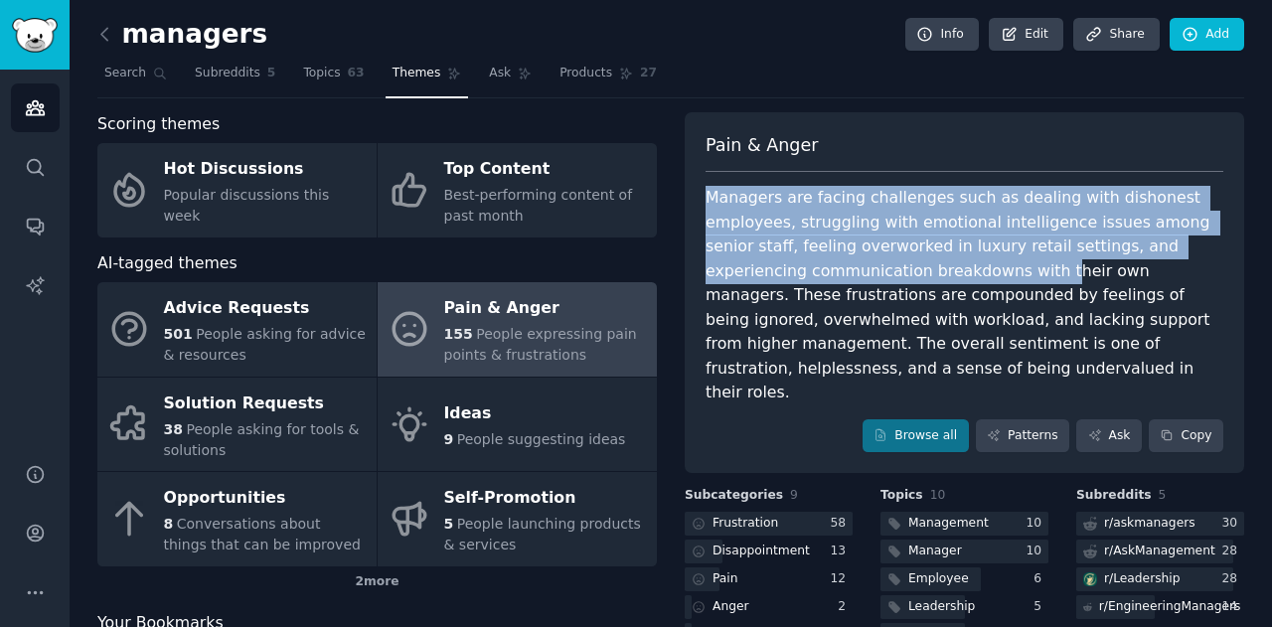
drag, startPoint x: 831, startPoint y: 271, endPoint x: 693, endPoint y: 174, distance: 169.0
click at [693, 174] on div "Pain & Anger Managers are facing challenges such as dealing with dishonest empl…" at bounding box center [964, 293] width 559 height 362
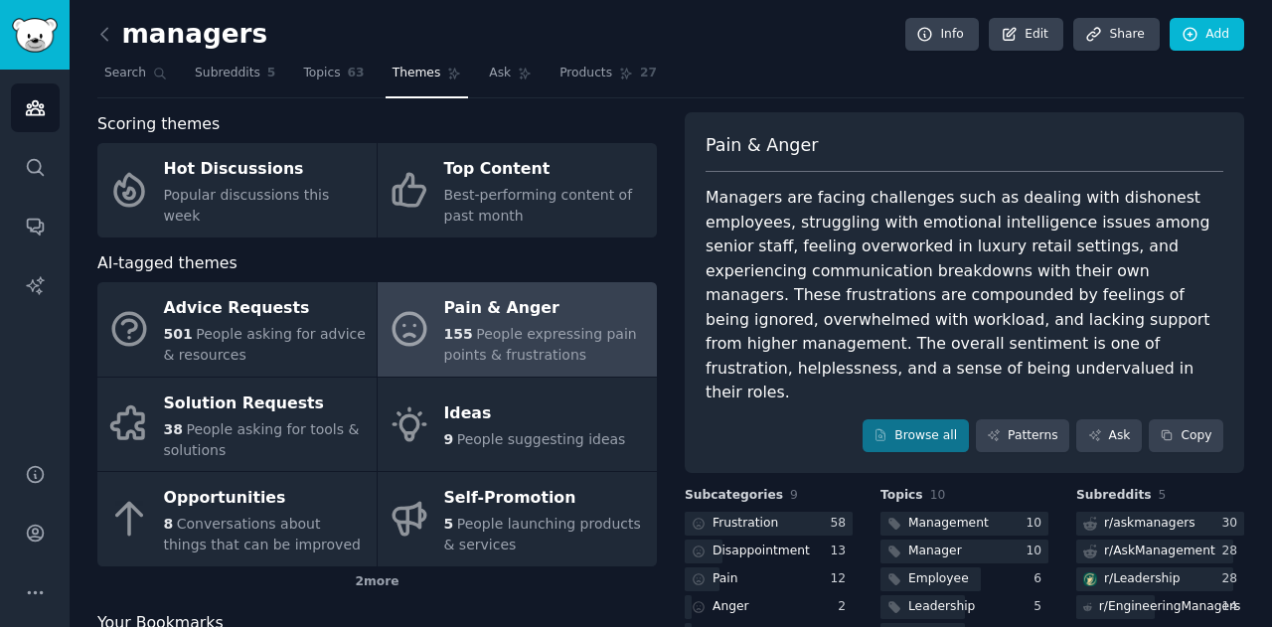
click at [726, 151] on span "Pain & Anger" at bounding box center [761, 145] width 112 height 25
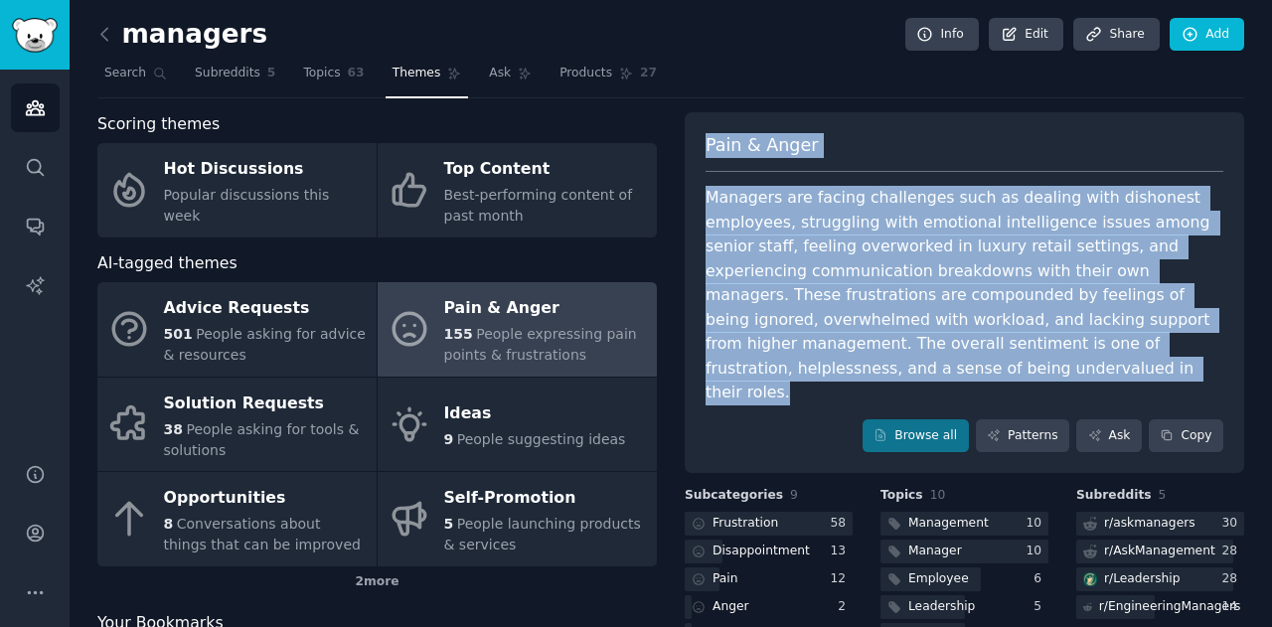
drag, startPoint x: 705, startPoint y: 144, endPoint x: 1256, endPoint y: 336, distance: 582.9
click at [1260, 336] on div "managers Info Edit Share Add Search Subreddits 5 Topics 63 Themes Ask Products …" at bounding box center [671, 409] width 1202 height 818
click at [1255, 336] on div "managers Info Edit Share Add Search Subreddits 5 Topics 63 Themes Ask Products …" at bounding box center [671, 409] width 1202 height 818
drag, startPoint x: 1217, startPoint y: 335, endPoint x: 690, endPoint y: 206, distance: 543.2
click at [690, 206] on div "managers Info Edit Share Add Search Subreddits 5 Topics 63 Themes Ask Products …" at bounding box center [671, 409] width 1202 height 818
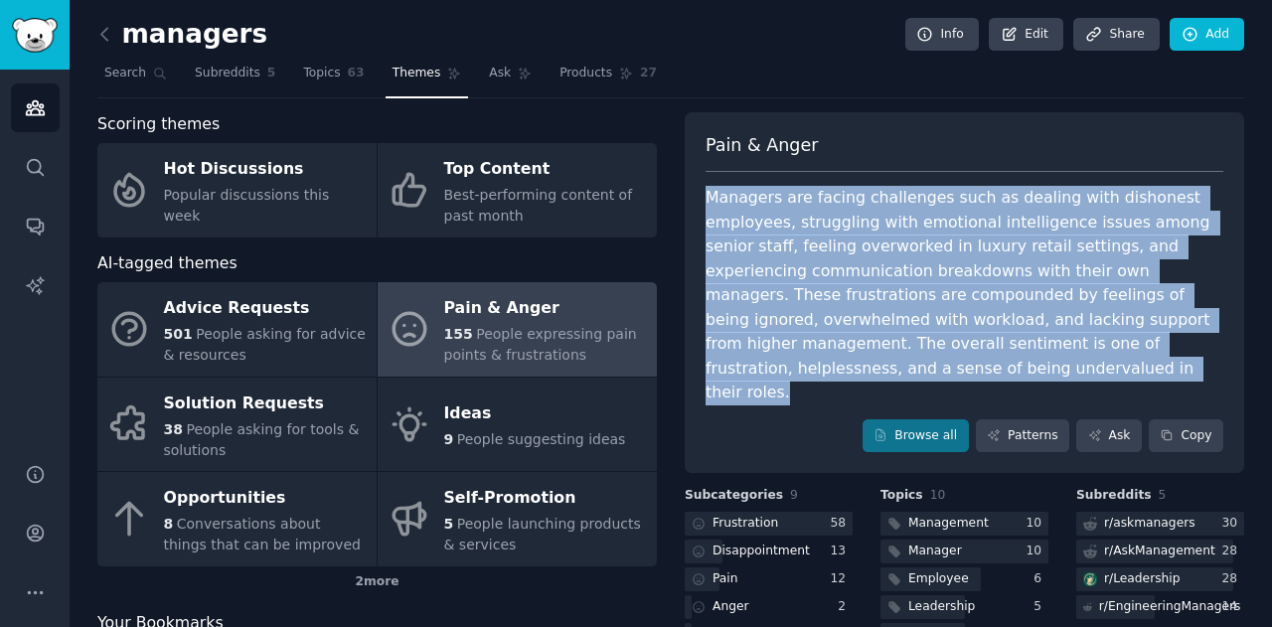
copy div "Managers are facing challenges such as dealing with dishonest employees, strugg…"
